Goal: Task Accomplishment & Management: Manage account settings

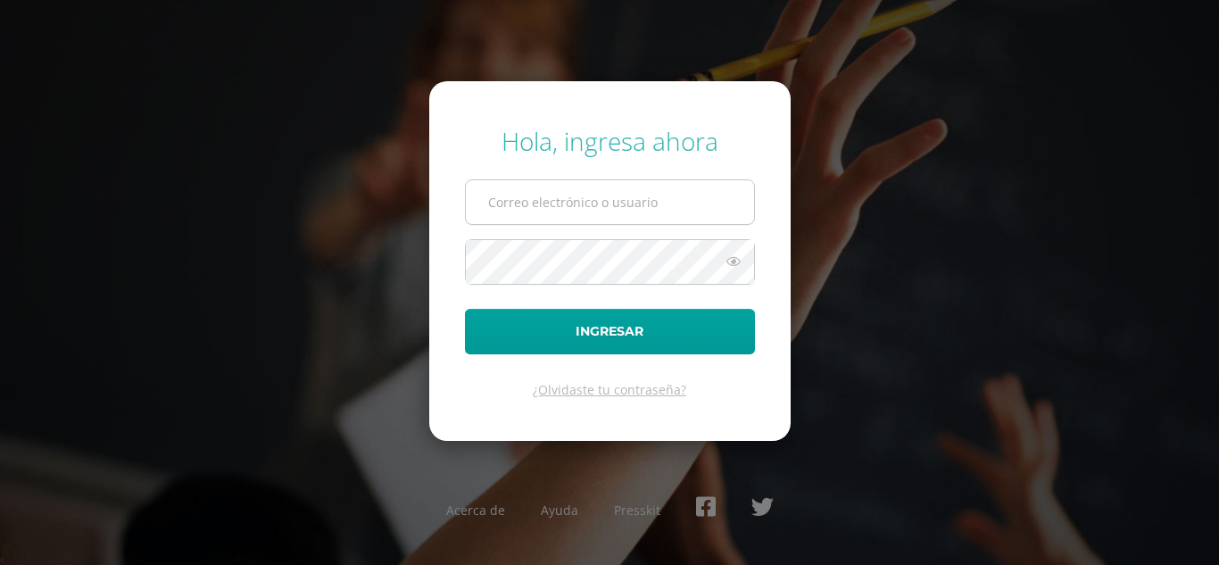
click at [501, 196] on input "text" at bounding box center [610, 202] width 288 height 44
click at [503, 202] on input "text" at bounding box center [610, 202] width 288 height 44
type input "2"
type input "[EMAIL_ADDRESS][DOMAIN_NAME]"
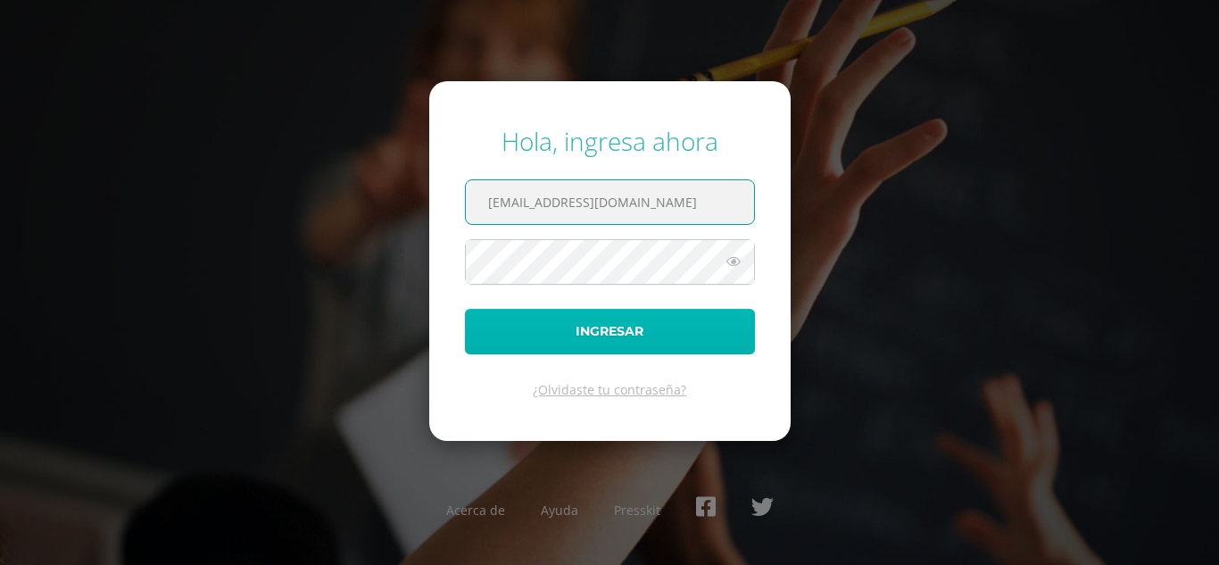
click at [607, 336] on button "Ingresar" at bounding box center [610, 332] width 290 height 46
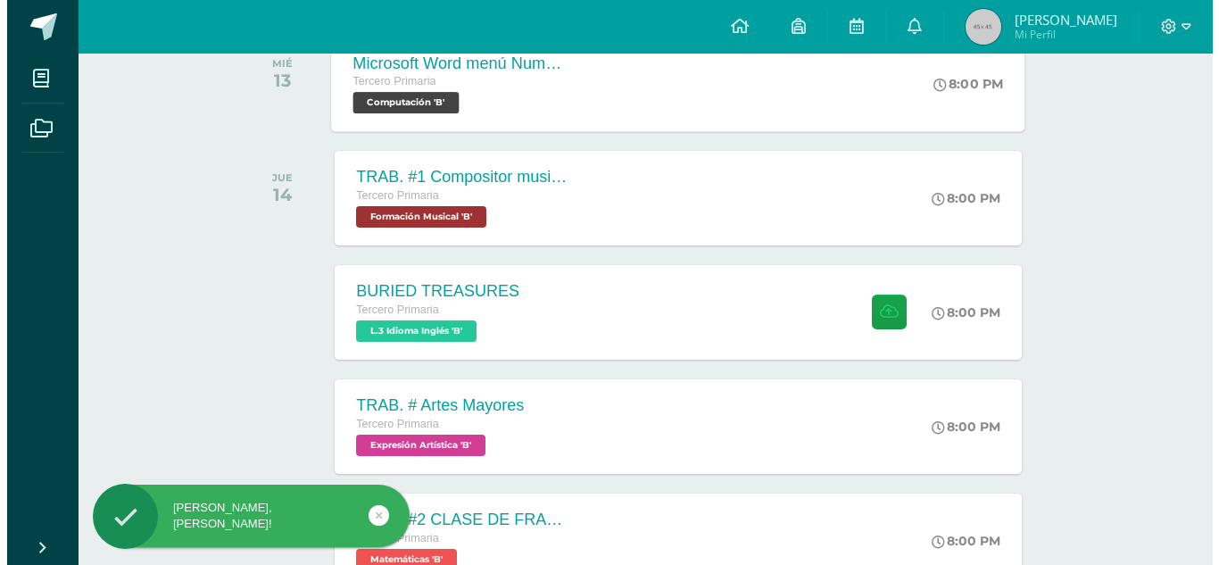
scroll to position [446, 0]
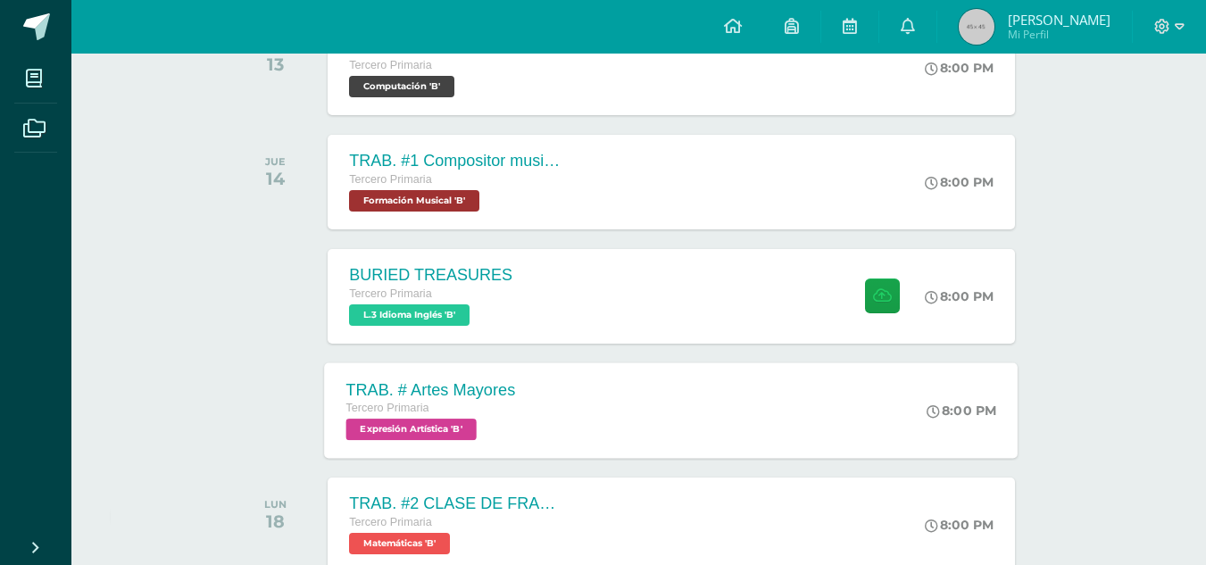
click at [427, 443] on div "TRAB. # Artes Mayores Tercero Primaria Expresión Artística 'B'" at bounding box center [431, 410] width 212 height 96
